Goal: Find contact information: Find contact information

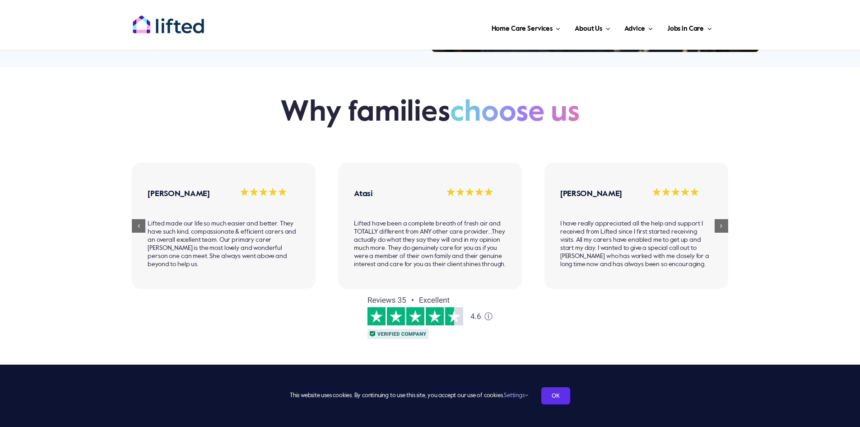
scroll to position [813, 0]
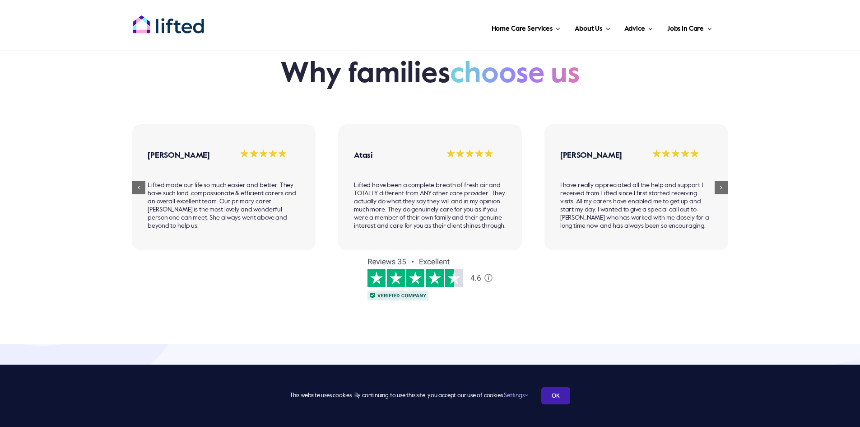
click at [556, 399] on link "OK" at bounding box center [556, 395] width 29 height 17
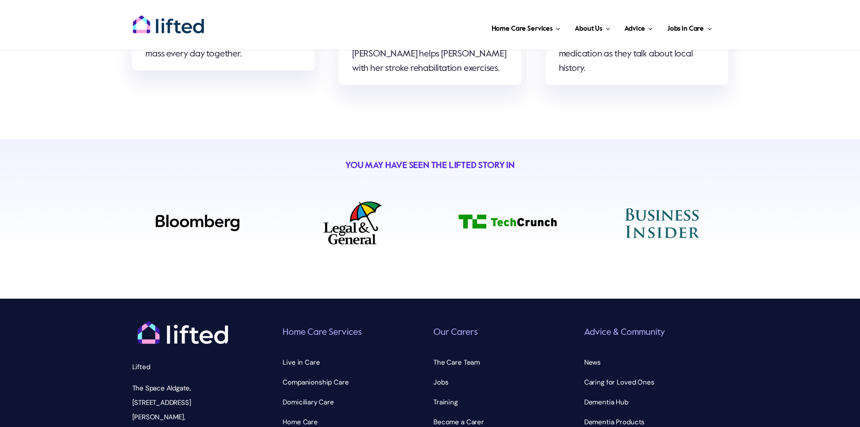
scroll to position [3233, 0]
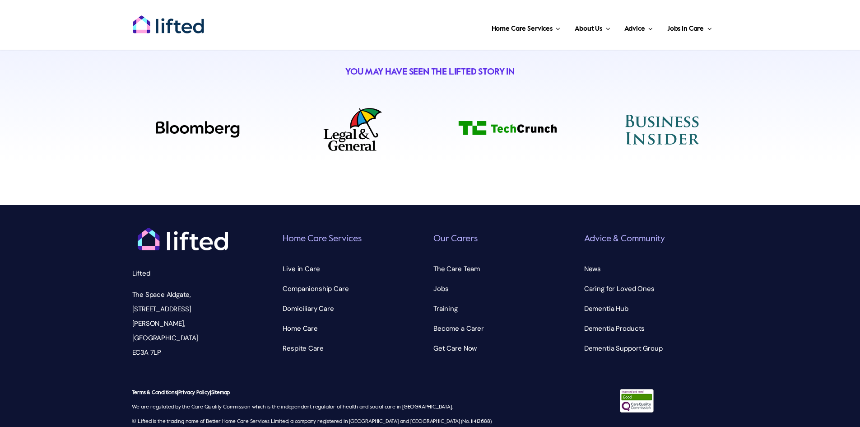
click at [411, 389] on p "Terms & Conditions | Privacy Policy | Sitemap We are regulated by the Care Qual…" at bounding box center [327, 414] width 390 height 58
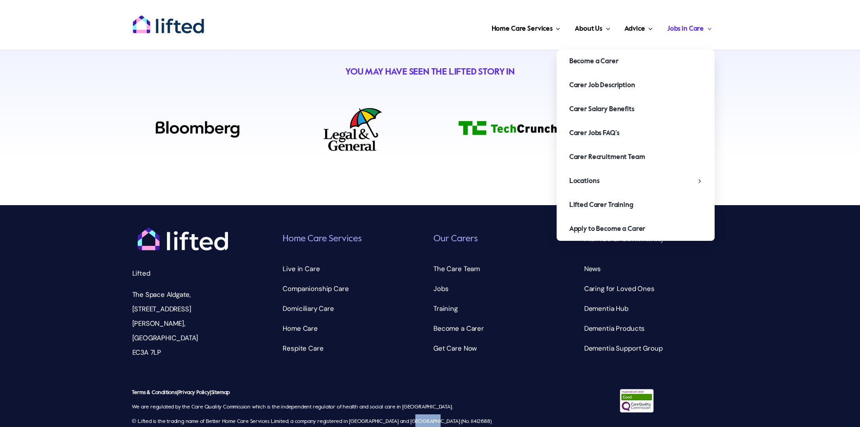
copy p "11412688"
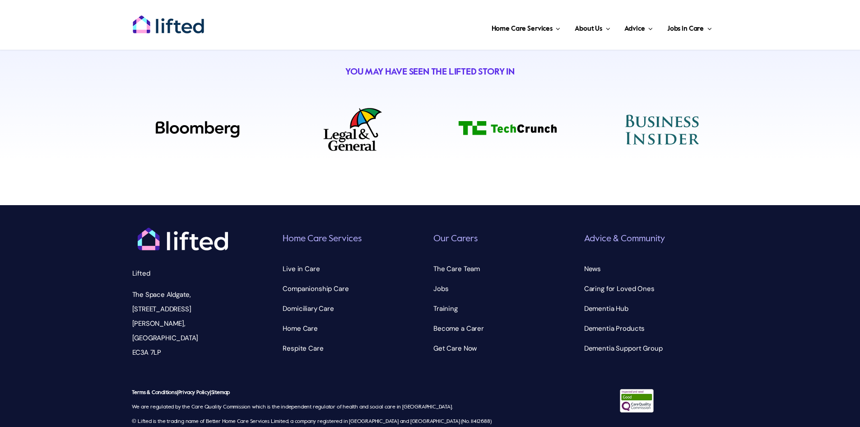
click at [92, 383] on div "Terms & Conditions | Privacy Policy | Sitemap We are regulated by the Care Qual…" at bounding box center [430, 414] width 860 height 87
click at [160, 390] on link "Terms & Conditions" at bounding box center [154, 392] width 45 height 5
click at [191, 390] on link "Privacy Policy" at bounding box center [194, 392] width 32 height 5
click at [212, 391] on p "Terms & Conditions | Privacy Policy | Sitemap We are regulated by the Care Qual…" at bounding box center [327, 414] width 390 height 58
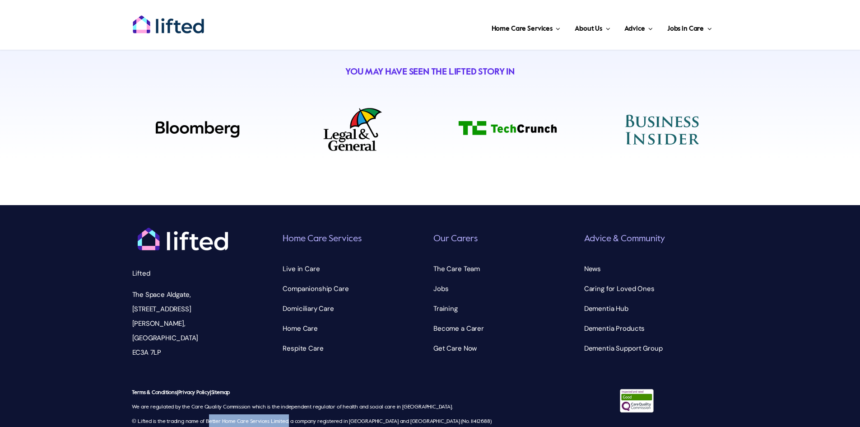
click at [271, 390] on p "Terms & Conditions | Privacy Policy | Sitemap We are regulated by the Care Qual…" at bounding box center [327, 414] width 390 height 58
copy p "Better Home Care Services Limited"
